Goal: Task Accomplishment & Management: Manage account settings

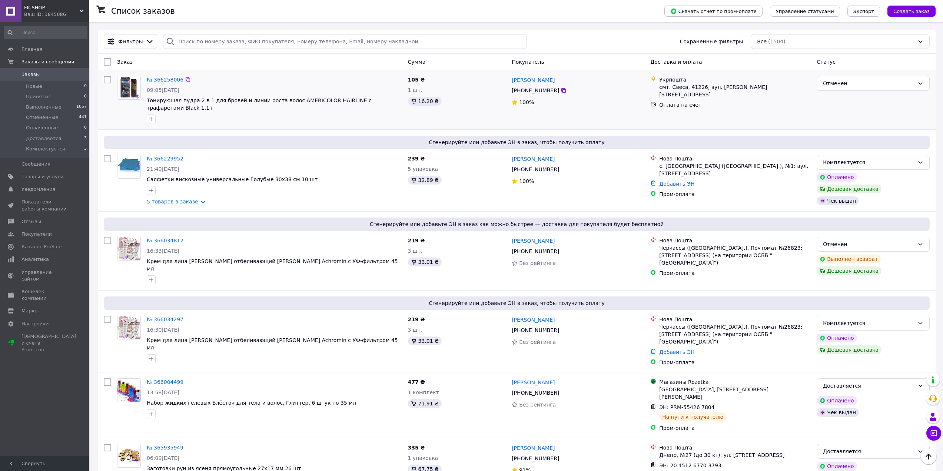
scroll to position [74, 0]
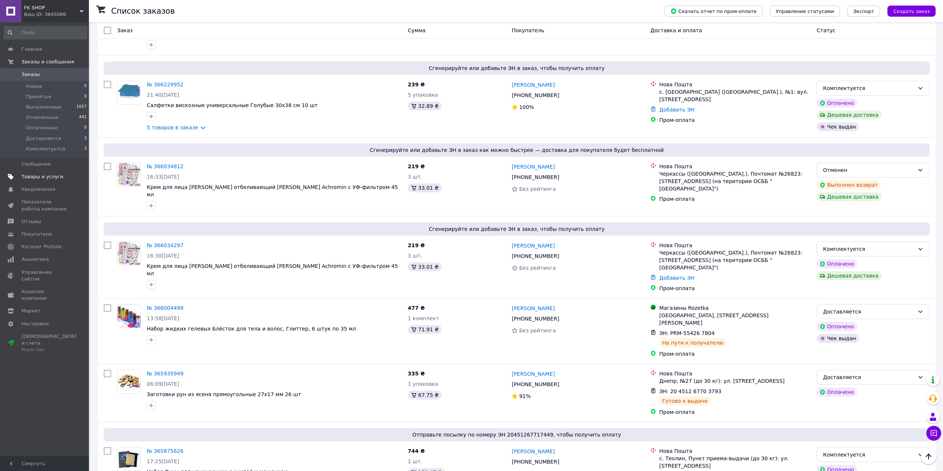
click at [41, 178] on span "Товары и услуги" at bounding box center [42, 176] width 42 height 7
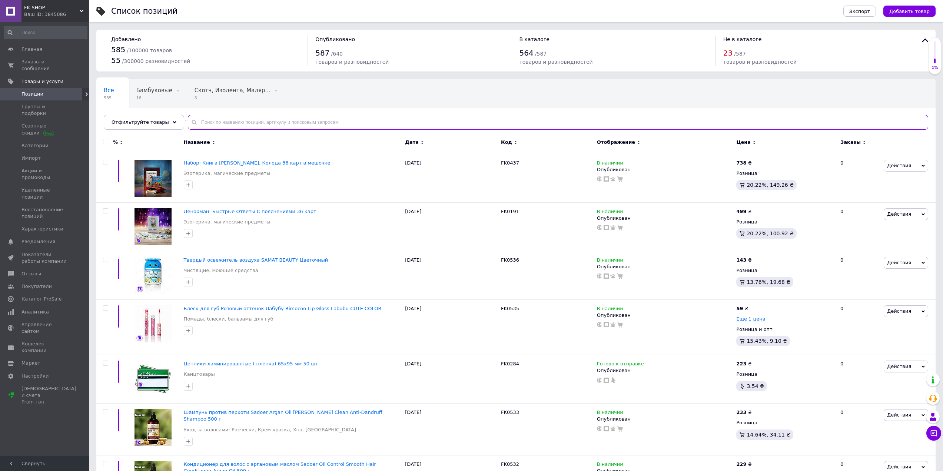
click at [266, 125] on input "text" at bounding box center [558, 122] width 740 height 15
click at [908, 311] on span "Действия" at bounding box center [905, 311] width 44 height 12
click at [758, 320] on span "Еще 1 цена" at bounding box center [750, 319] width 29 height 6
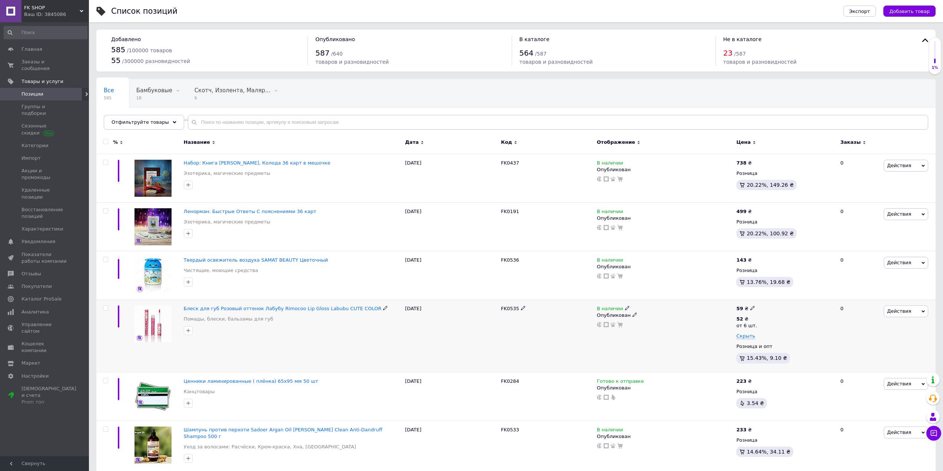
click at [750, 309] on icon at bounding box center [752, 308] width 4 height 4
type input "55"
click at [750, 318] on icon at bounding box center [752, 318] width 4 height 4
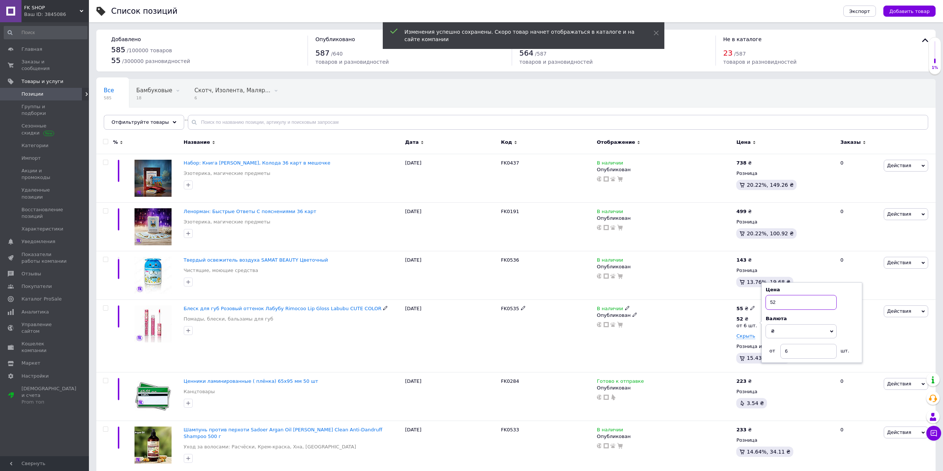
click at [783, 303] on input "52" at bounding box center [800, 302] width 71 height 15
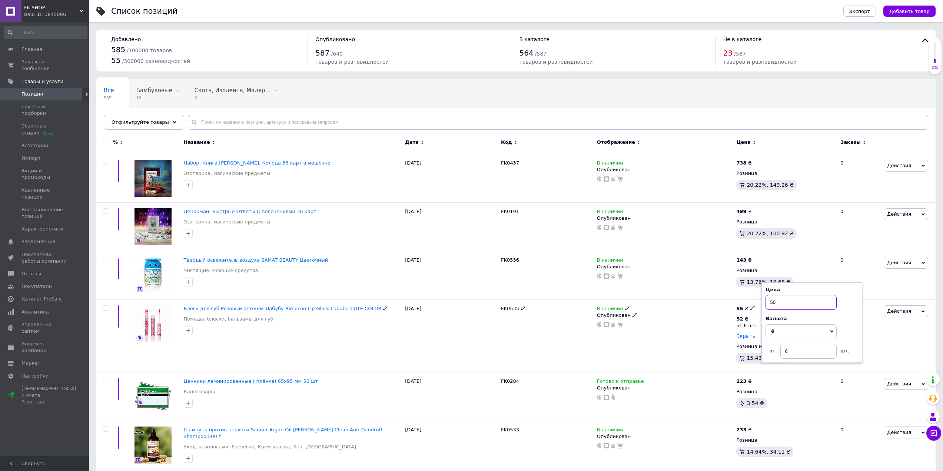
type input "50"
click at [704, 330] on div "В наличии Опубликован" at bounding box center [665, 335] width 140 height 73
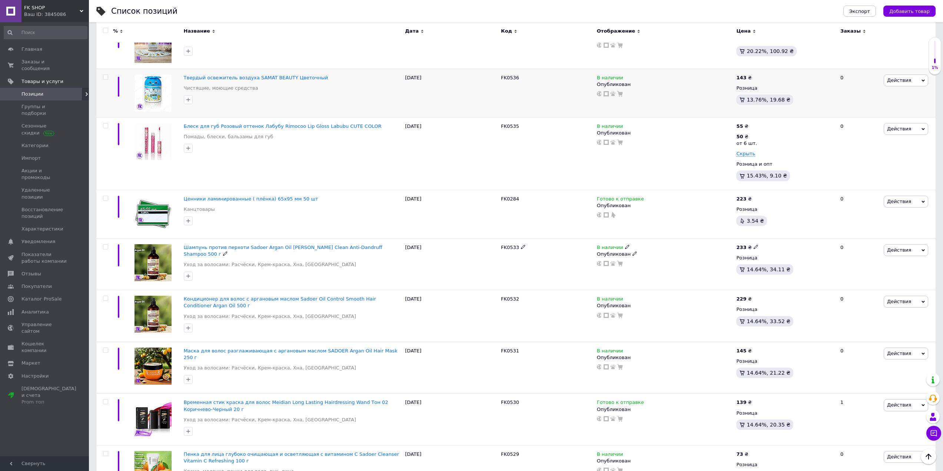
scroll to position [185, 0]
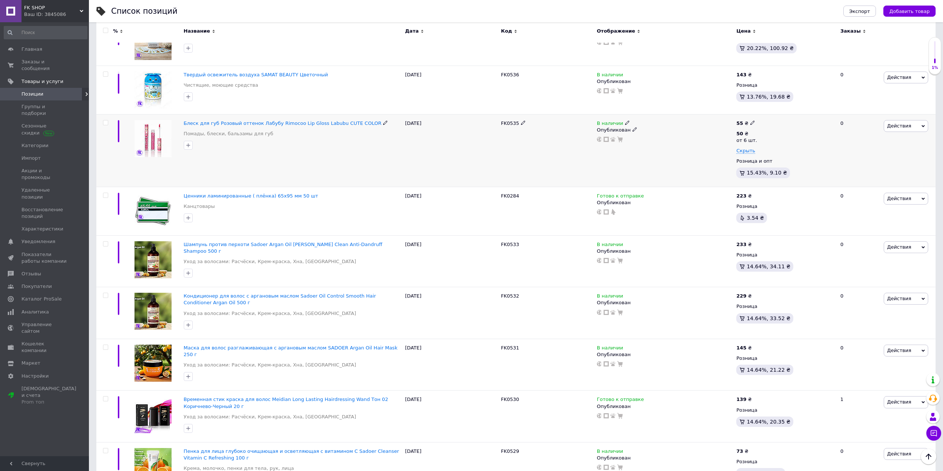
click at [751, 123] on use at bounding box center [752, 122] width 4 height 4
click at [675, 136] on div at bounding box center [664, 139] width 137 height 6
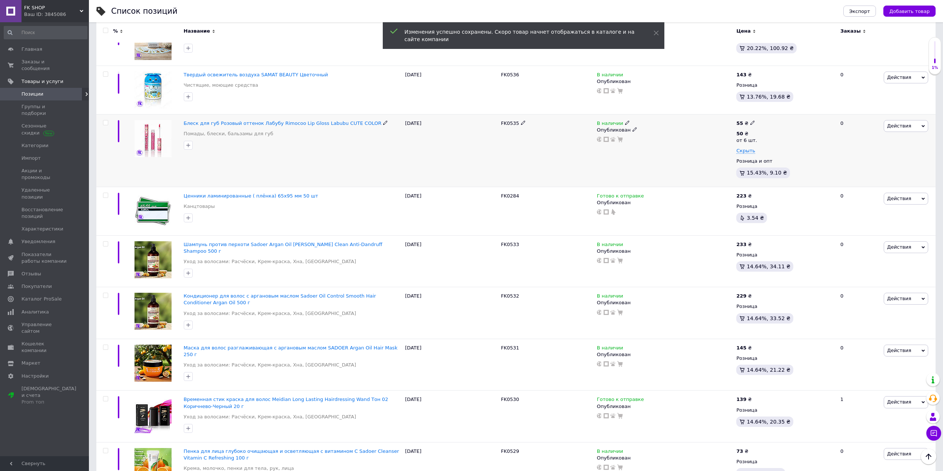
click at [625, 123] on use at bounding box center [627, 122] width 4 height 4
click at [647, 149] on li "Готово к отправке" at bounding box center [668, 149] width 70 height 10
click at [644, 171] on div "В наличии Наличие Готово к отправке В наличии Нет в наличии Под заказ Остатки ш…" at bounding box center [665, 150] width 140 height 73
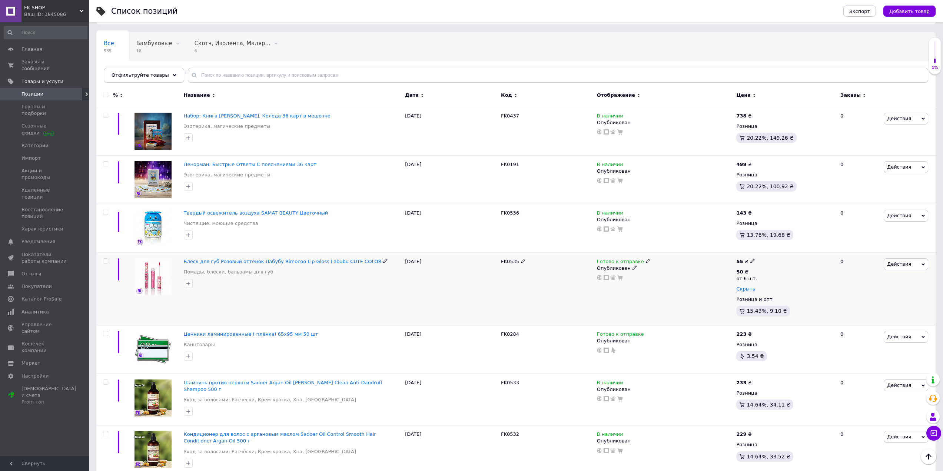
scroll to position [37, 0]
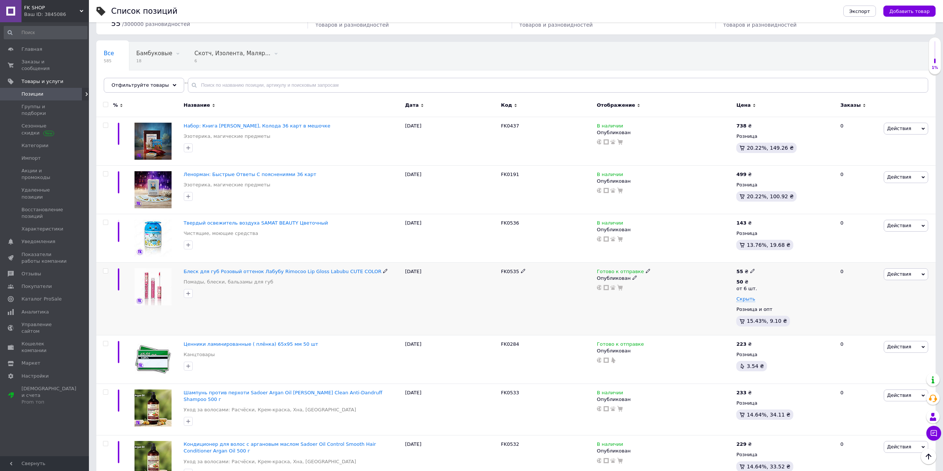
click at [757, 313] on div "55 ₴ 50 ₴ от 6 шт. Скрыть Розница и опт 15.43%, 9.10 ₴" at bounding box center [785, 298] width 98 height 61
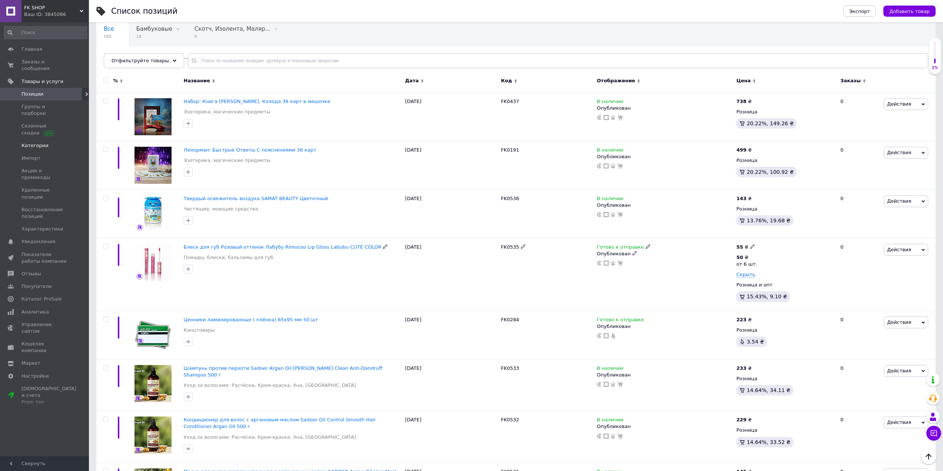
scroll to position [74, 0]
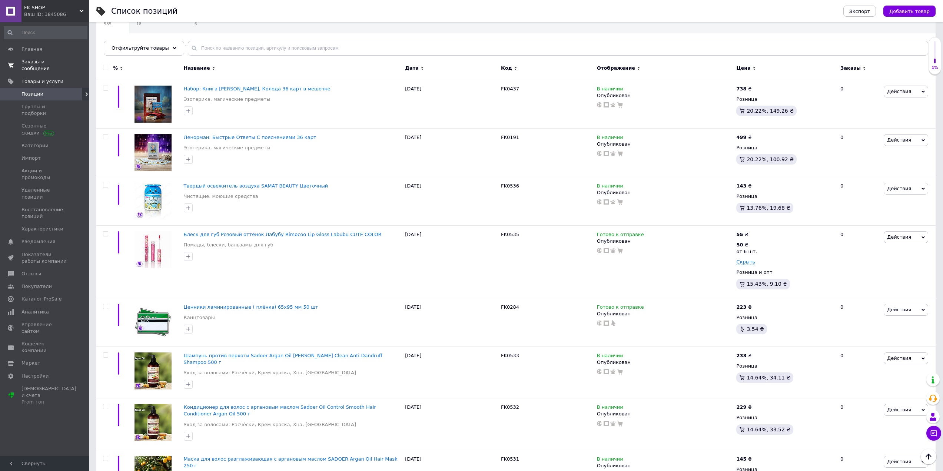
click at [31, 61] on span "Заказы и сообщения" at bounding box center [44, 65] width 47 height 13
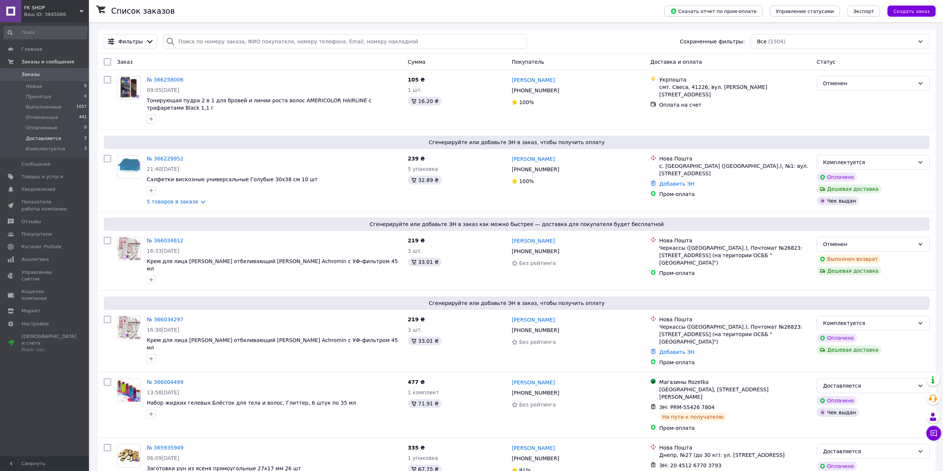
click at [43, 139] on span "Доставляется" at bounding box center [43, 138] width 35 height 7
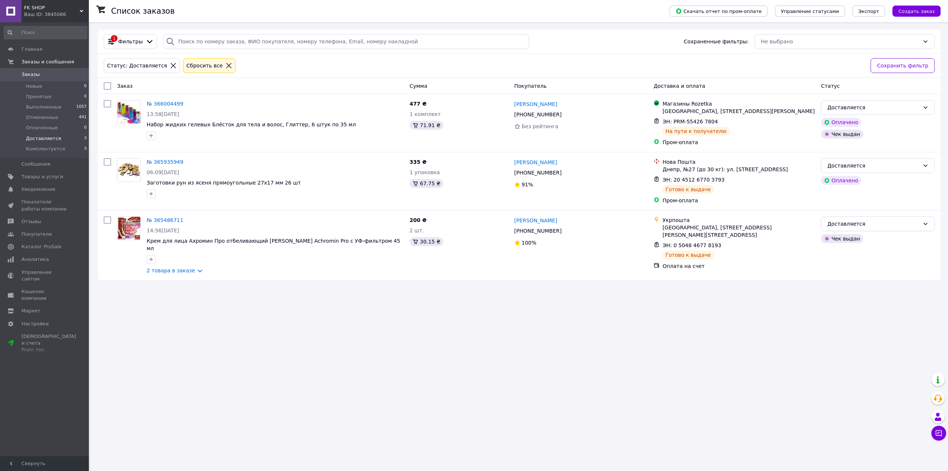
click at [226, 64] on icon at bounding box center [229, 65] width 7 height 7
